Goal: Task Accomplishment & Management: Complete application form

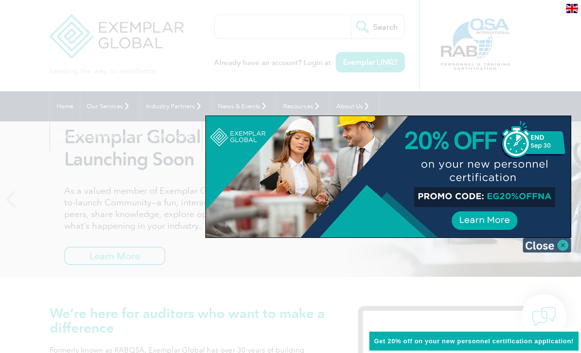
click at [561, 247] on img at bounding box center [546, 245] width 49 height 15
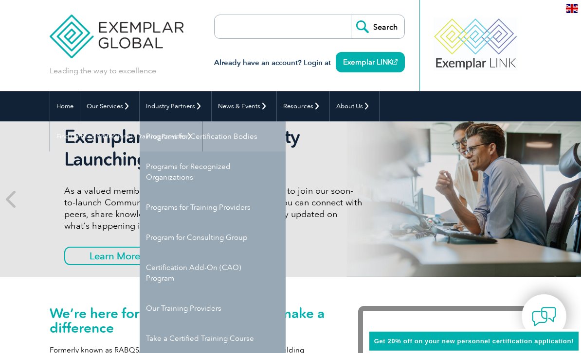
click at [246, 136] on link "Programs for Certification Bodies" at bounding box center [213, 137] width 146 height 30
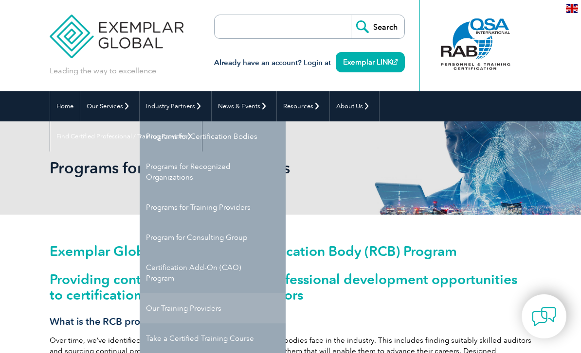
click at [236, 294] on link "Our Training Providers" at bounding box center [213, 309] width 146 height 30
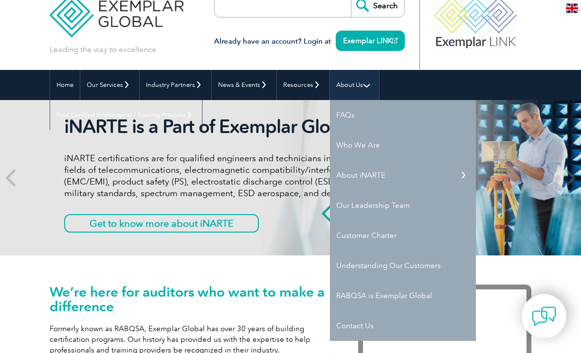
scroll to position [24, 0]
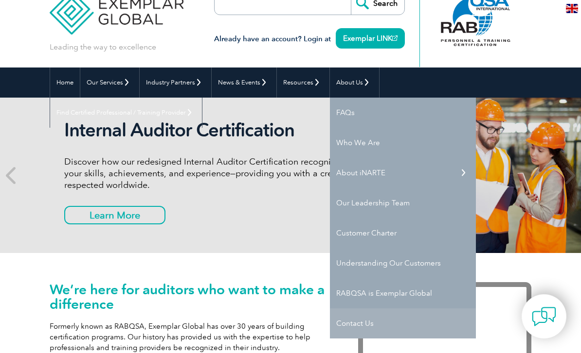
click at [383, 323] on link "Contact Us" at bounding box center [403, 324] width 146 height 30
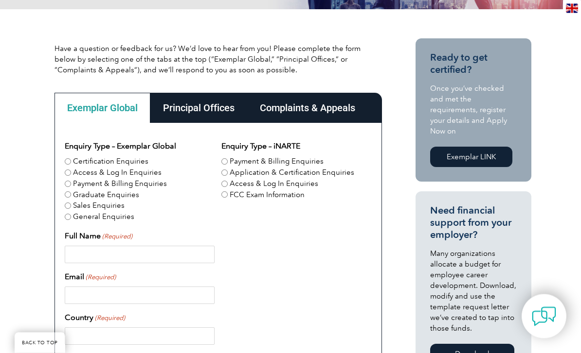
scroll to position [207, 0]
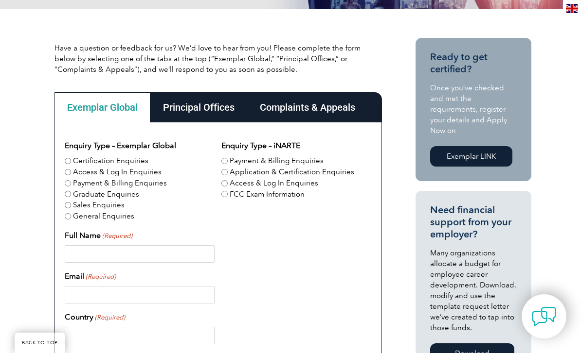
click at [211, 106] on div "Principal Offices" at bounding box center [198, 107] width 97 height 30
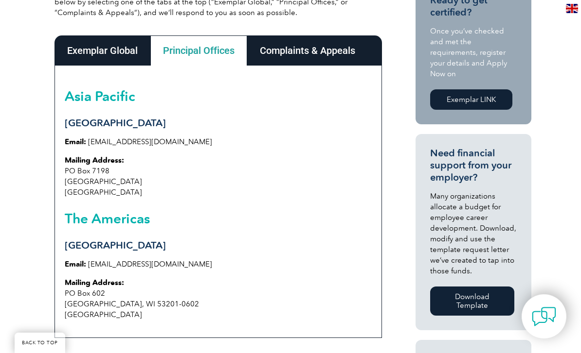
scroll to position [247, 0]
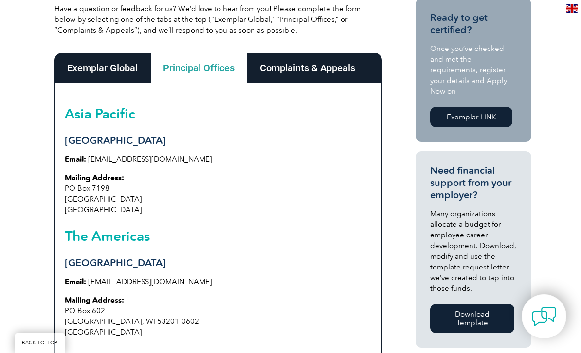
click at [336, 71] on div "Complaints & Appeals" at bounding box center [307, 68] width 121 height 30
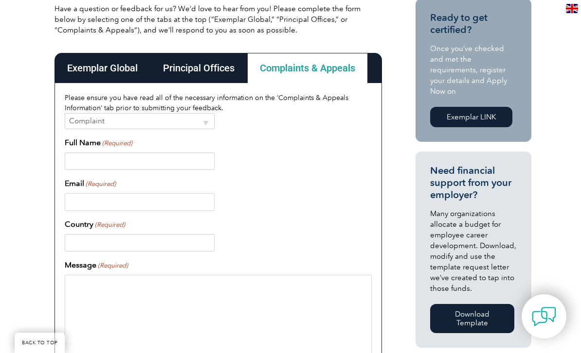
click at [108, 68] on div "Exemplar Global" at bounding box center [102, 68] width 96 height 30
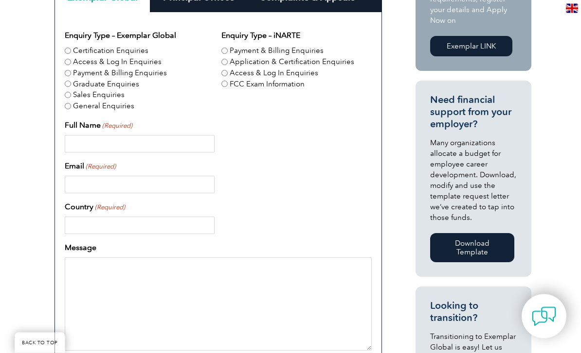
scroll to position [304, 0]
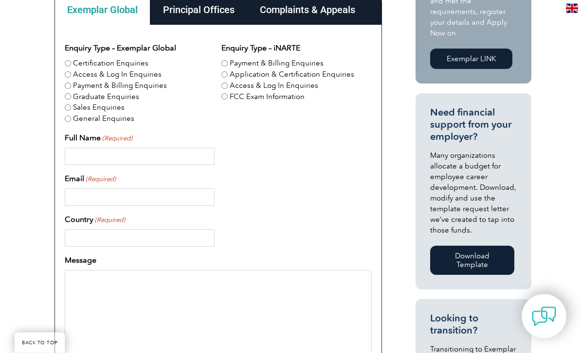
click at [341, 72] on label "Application & Certification Enquiries" at bounding box center [291, 75] width 124 height 11
click at [228, 72] on input "Application & Certification Enquiries" at bounding box center [224, 75] width 6 height 6
radio input "true"
click at [191, 157] on input "Full Name (Required)" at bounding box center [140, 157] width 150 height 18
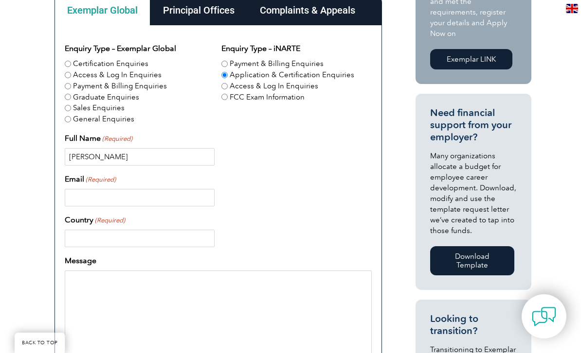
type input "Lanang akbar"
click at [184, 200] on input "Email (Required)" at bounding box center [140, 198] width 150 height 18
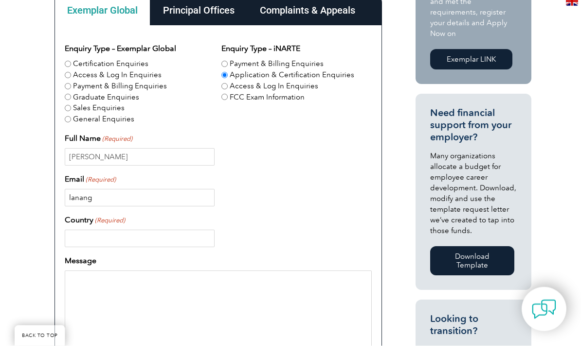
scroll to position [297, 0]
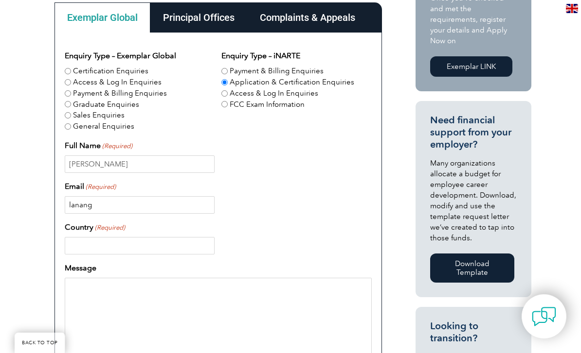
click at [171, 211] on input "lanang" at bounding box center [140, 205] width 150 height 18
type input "lanangakbar@icloud.com"
click at [192, 250] on input "Country (Required)" at bounding box center [140, 246] width 150 height 18
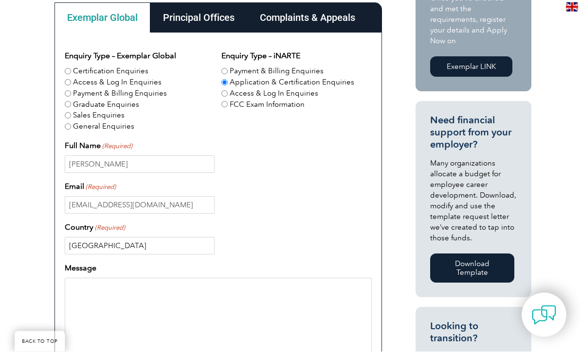
scroll to position [300, 0]
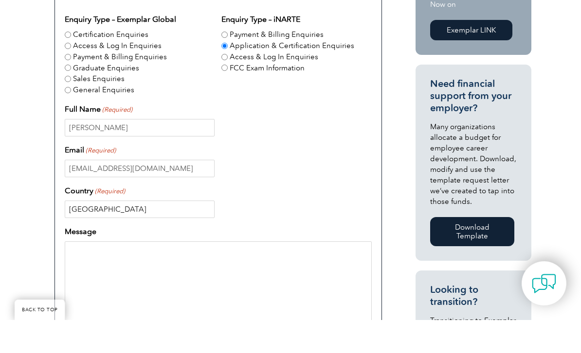
type input "Indonesia"
click at [283, 275] on textarea "Message" at bounding box center [218, 321] width 307 height 93
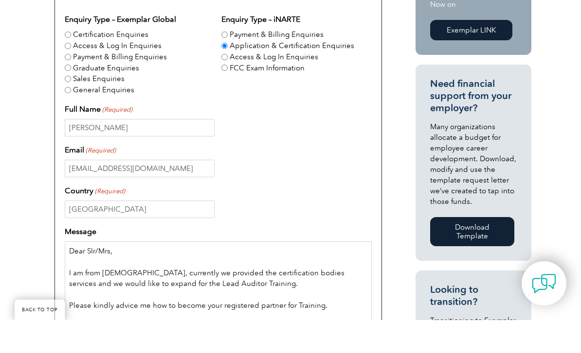
click at [335, 275] on textarea "Dear SIr/Mrs, I am from Indonesia, currently we provided the certification bodi…" at bounding box center [218, 321] width 307 height 93
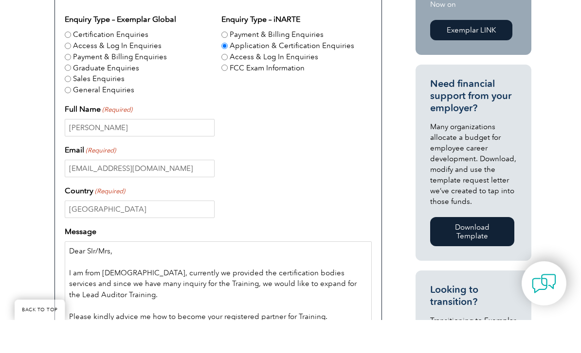
click at [295, 275] on textarea "Dear SIr/Mrs, I am from Indonesia, currently we provided the certification bodi…" at bounding box center [218, 321] width 307 height 93
click at [320, 275] on textarea "Dear SIr/Mrs, I am from Indonesia, currently we provided the certification bodi…" at bounding box center [218, 321] width 307 height 93
click at [337, 317] on textarea "Dear SIr/Mrs, I am from Indonesia, currently we provided the certification bodi…" at bounding box center [218, 321] width 307 height 93
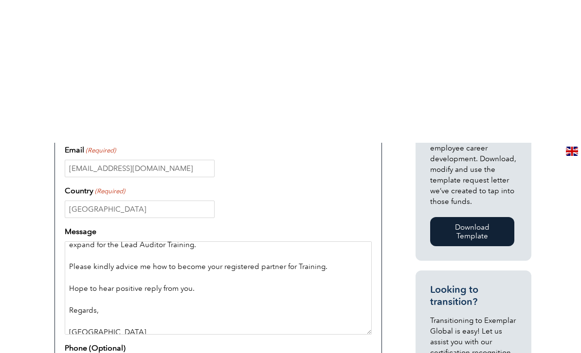
scroll to position [487, 0]
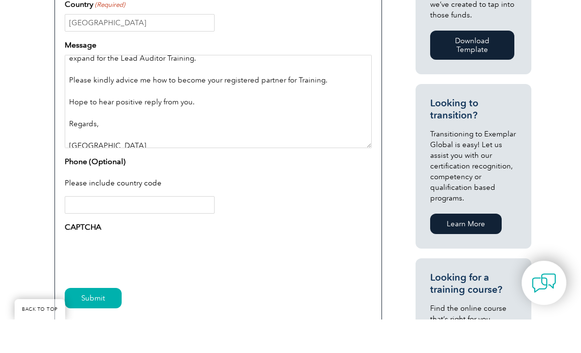
type textarea "Dear SIr/Mrs, I am from Indonesia, currently we provided the certification bodi…"
click at [202, 230] on input "Phone (Optional)" at bounding box center [140, 239] width 150 height 18
type input "+62"
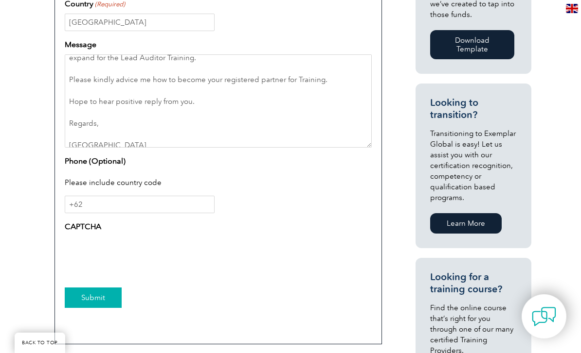
click at [100, 301] on input "Submit" at bounding box center [93, 298] width 57 height 20
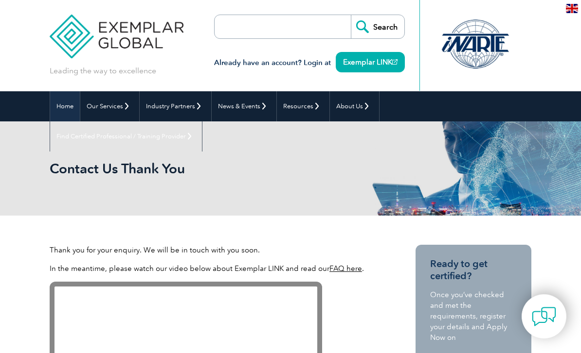
click at [59, 107] on link "Home" at bounding box center [65, 106] width 30 height 30
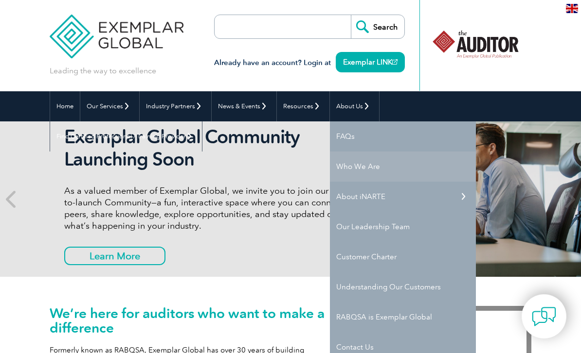
click at [349, 164] on link "Who We Are" at bounding box center [403, 167] width 146 height 30
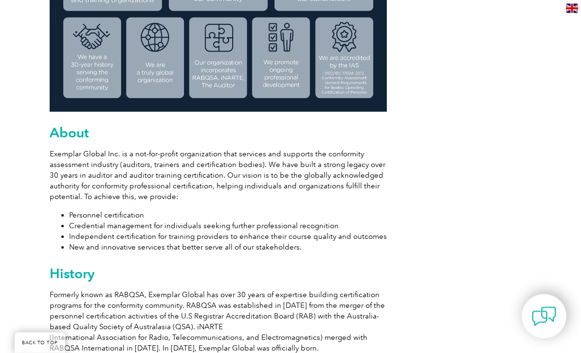
scroll to position [419, 0]
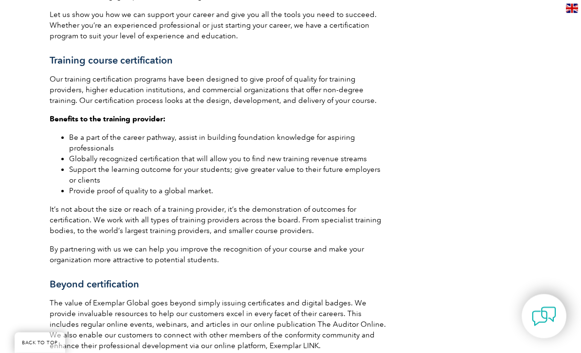
scroll to position [1299, 0]
